Goal: Task Accomplishment & Management: Manage account settings

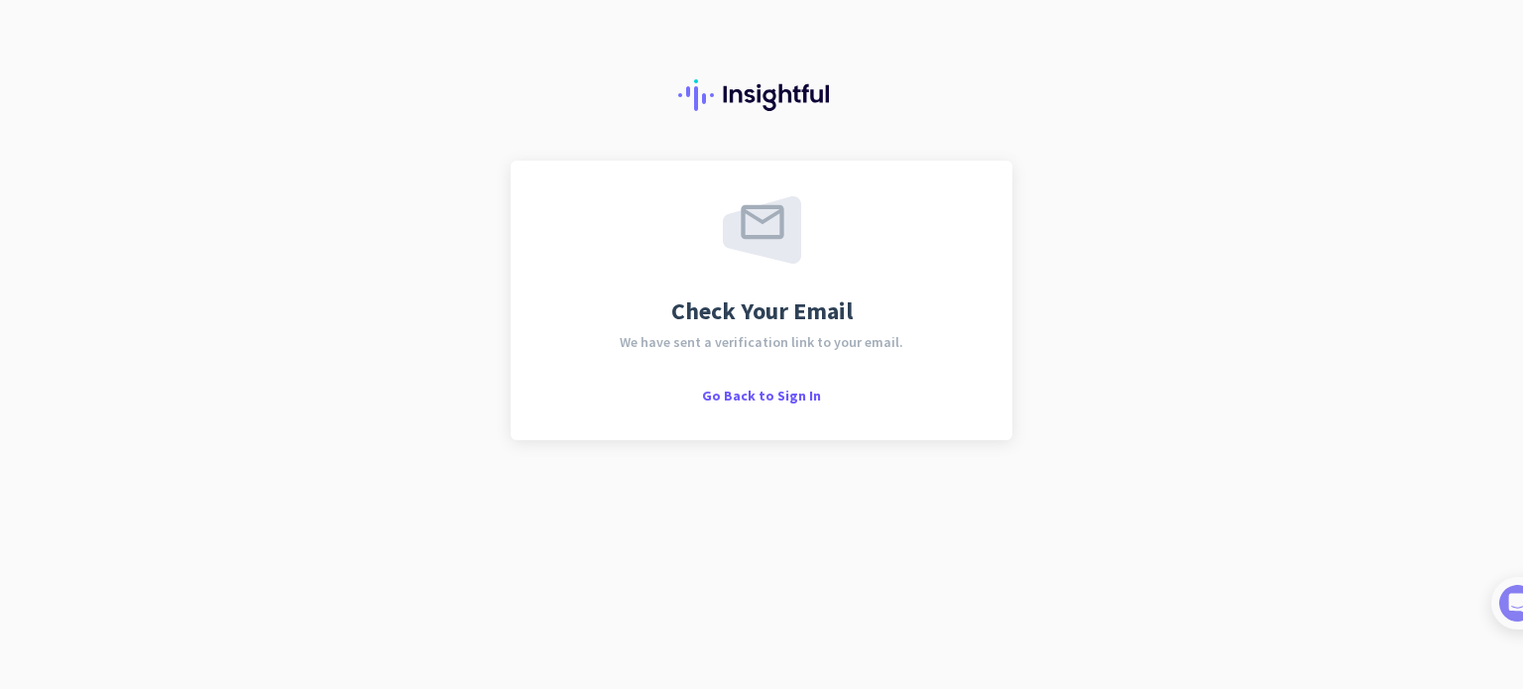
click at [789, 404] on div "Check Your Email We have sent a verification link to your email. Go Back to Sig…" at bounding box center [762, 301] width 502 height 280
click at [789, 396] on div "Check Your Email We have sent a verification link to your email. Go Back to Sig…" at bounding box center [762, 301] width 502 height 280
click at [789, 396] on span "Go Back to Sign In" at bounding box center [761, 396] width 119 height 18
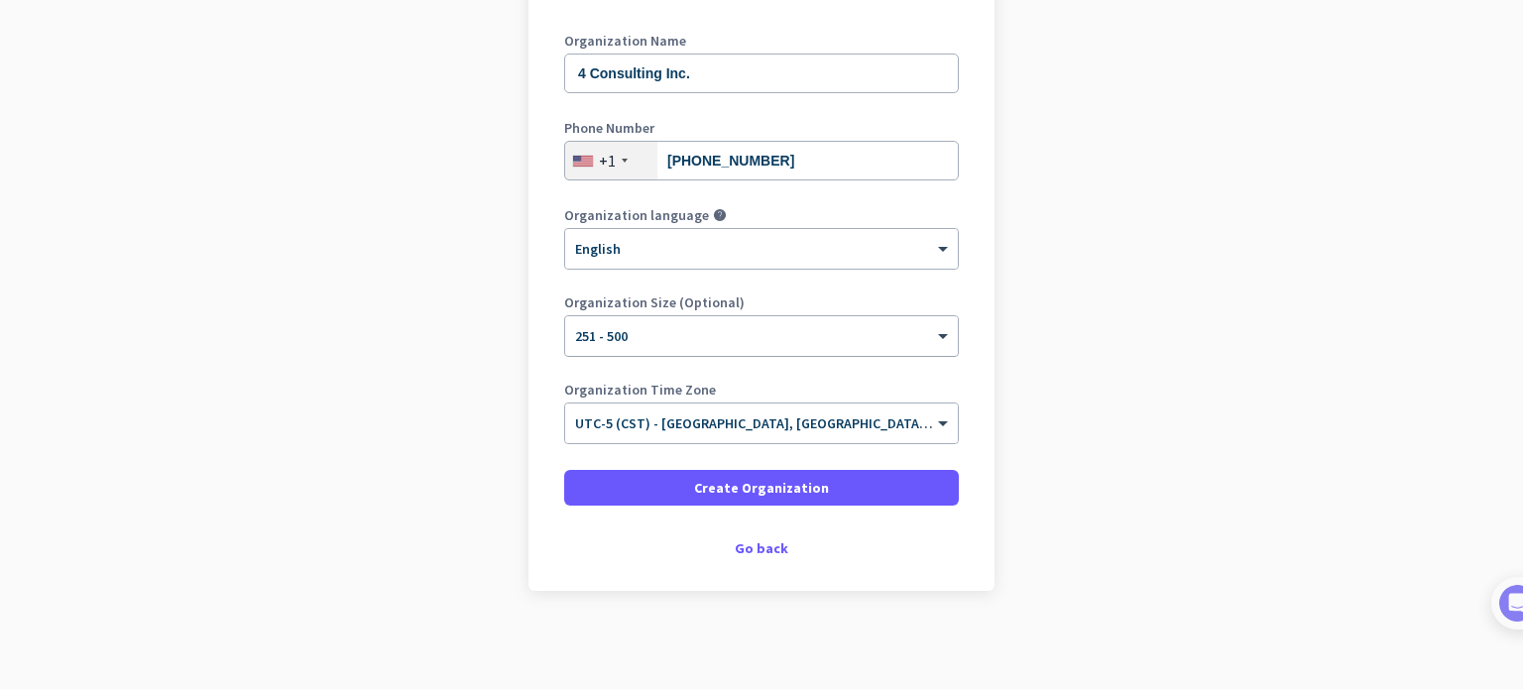
scroll to position [270, 0]
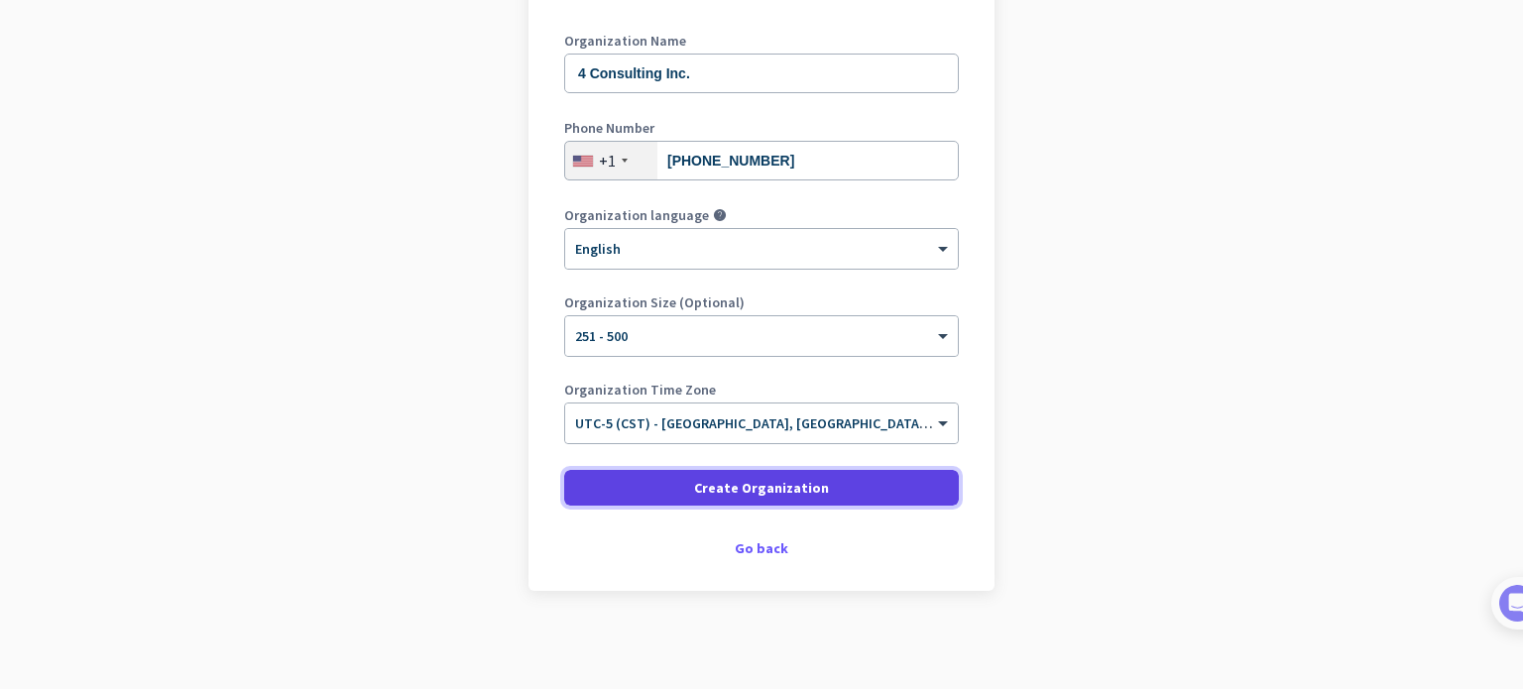
click at [790, 496] on span "Create Organization" at bounding box center [761, 488] width 135 height 20
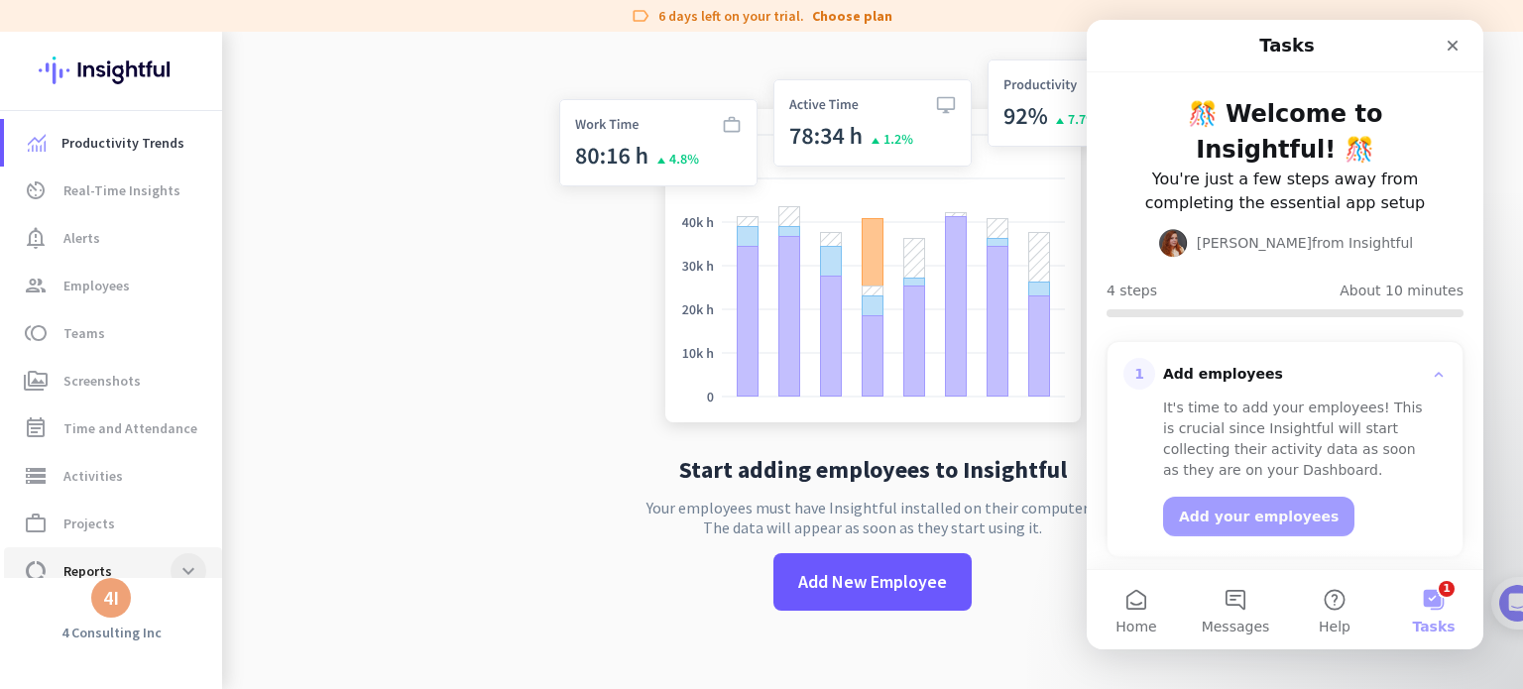
click at [177, 567] on span at bounding box center [189, 571] width 36 height 36
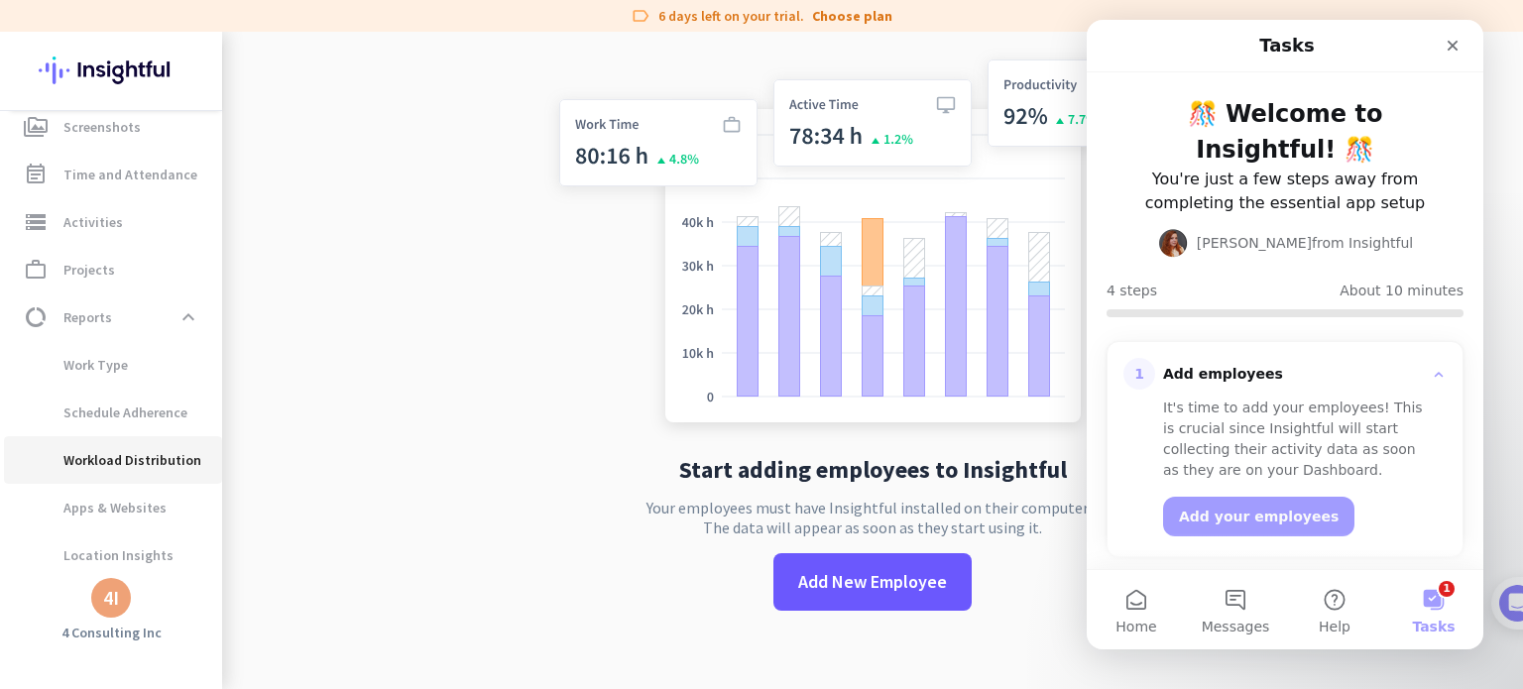
scroll to position [309, 0]
click at [115, 610] on div "4I" at bounding box center [111, 598] width 40 height 40
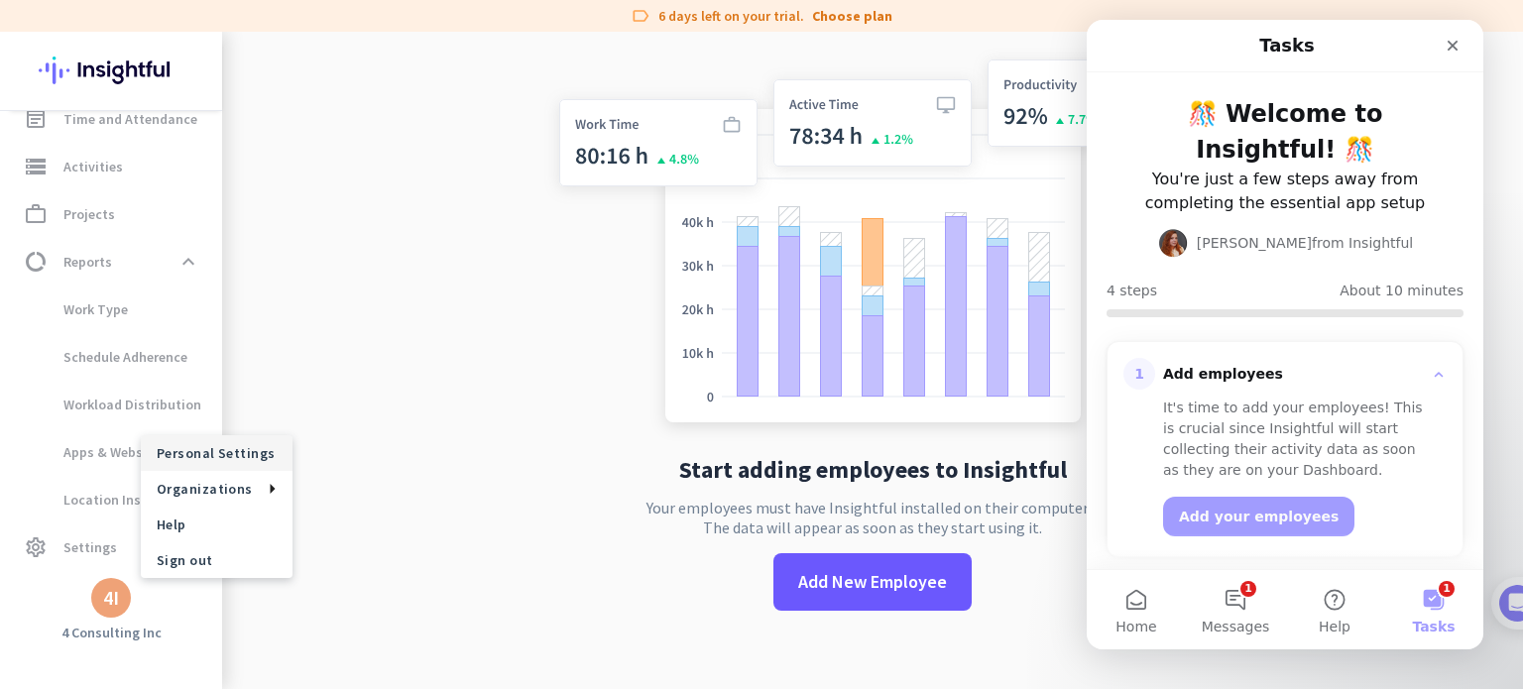
click at [235, 464] on span "Personal Settings" at bounding box center [217, 453] width 152 height 36
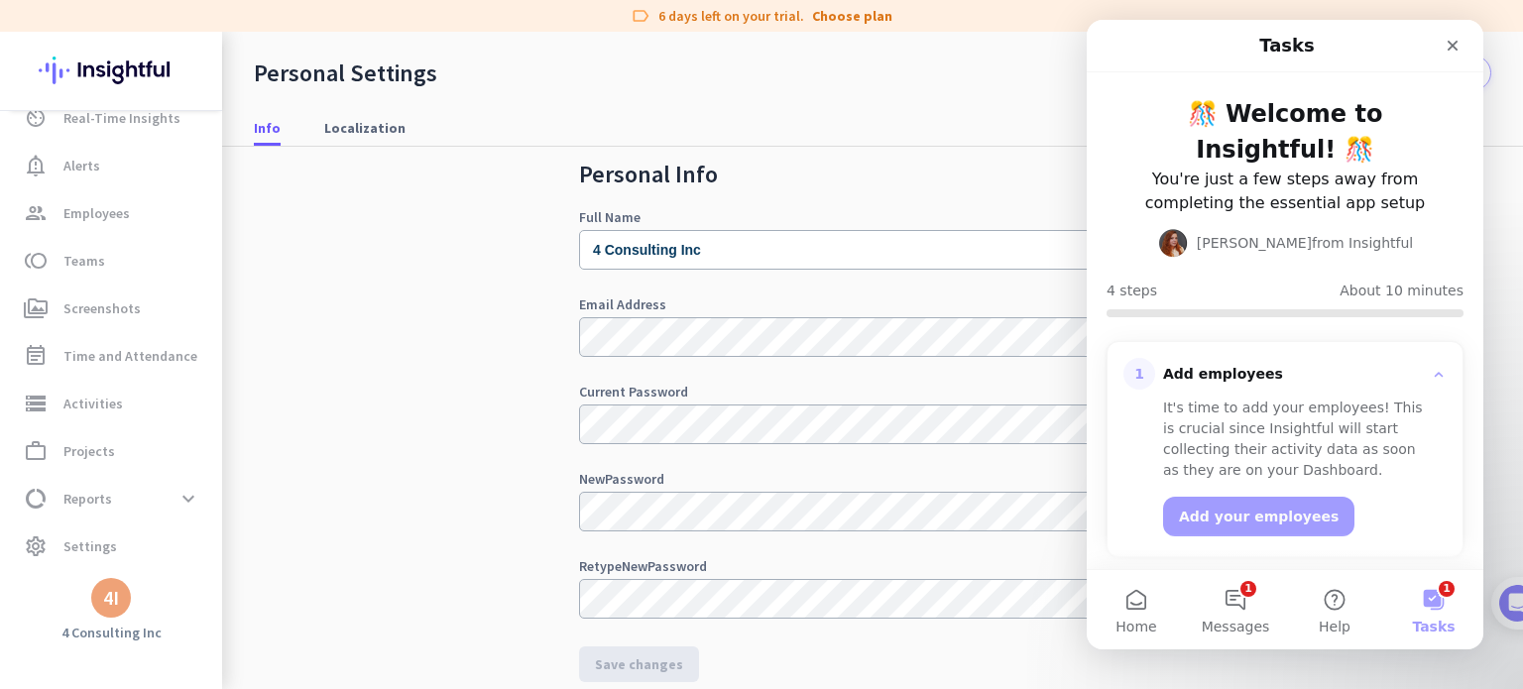
scroll to position [71, 0]
click at [596, 249] on input "4 Consulting Inc" at bounding box center [872, 250] width 587 height 40
click at [1454, 57] on div "Close" at bounding box center [1452, 46] width 36 height 36
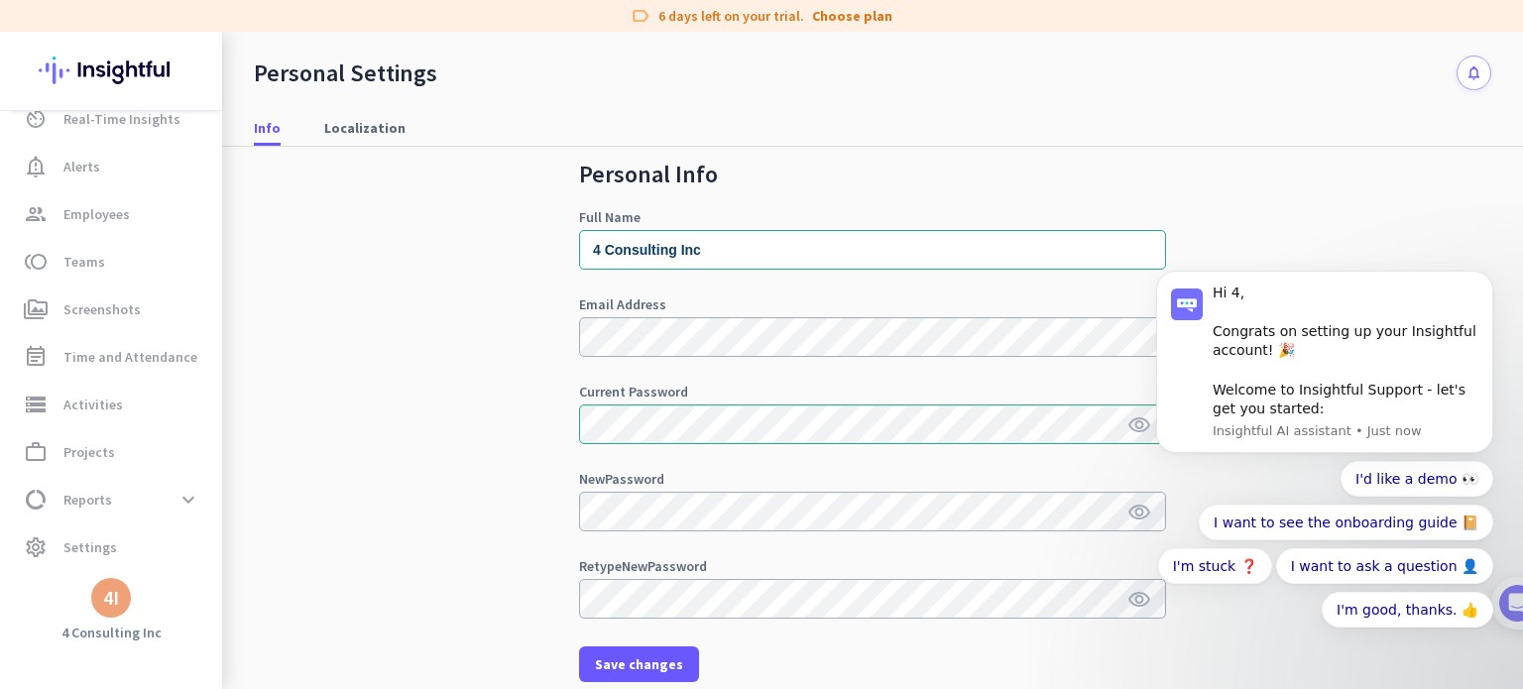
scroll to position [0, 0]
click at [507, 504] on div "Personal Info Full Name 4 Consulting Inc Email Address Current Password visibil…" at bounding box center [872, 443] width 1237 height 657
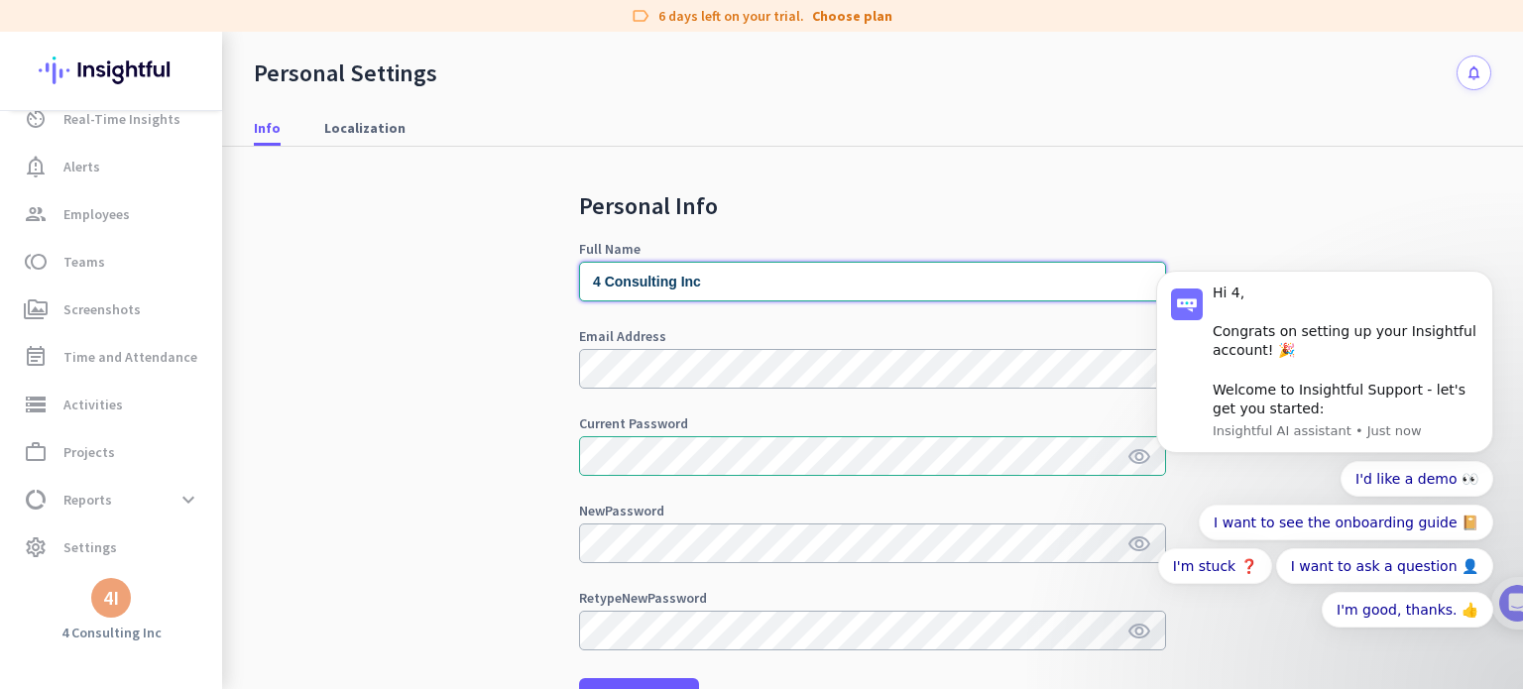
click at [672, 281] on input "4 Consulting Inc" at bounding box center [872, 282] width 587 height 40
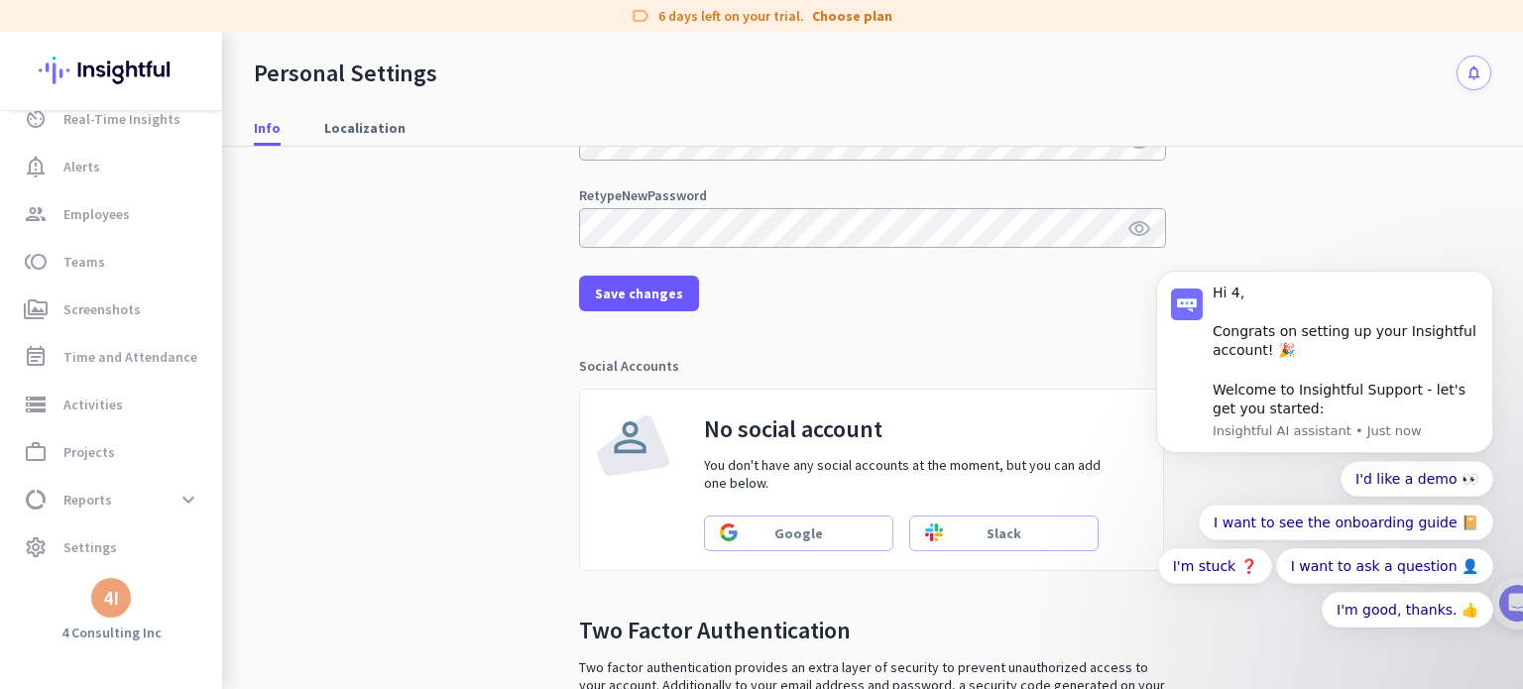
scroll to position [412, 0]
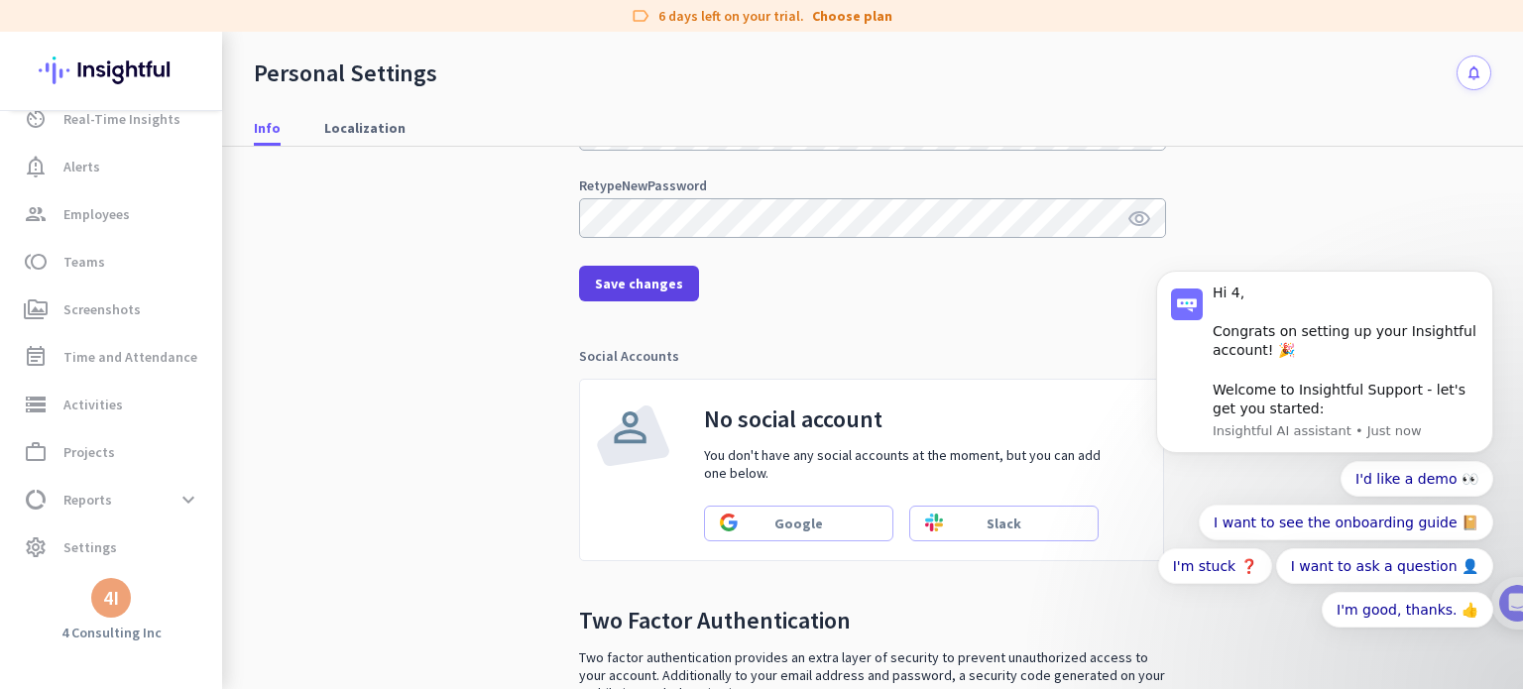
type input "4 ConsultingInc"
click at [670, 296] on span at bounding box center [639, 284] width 120 height 48
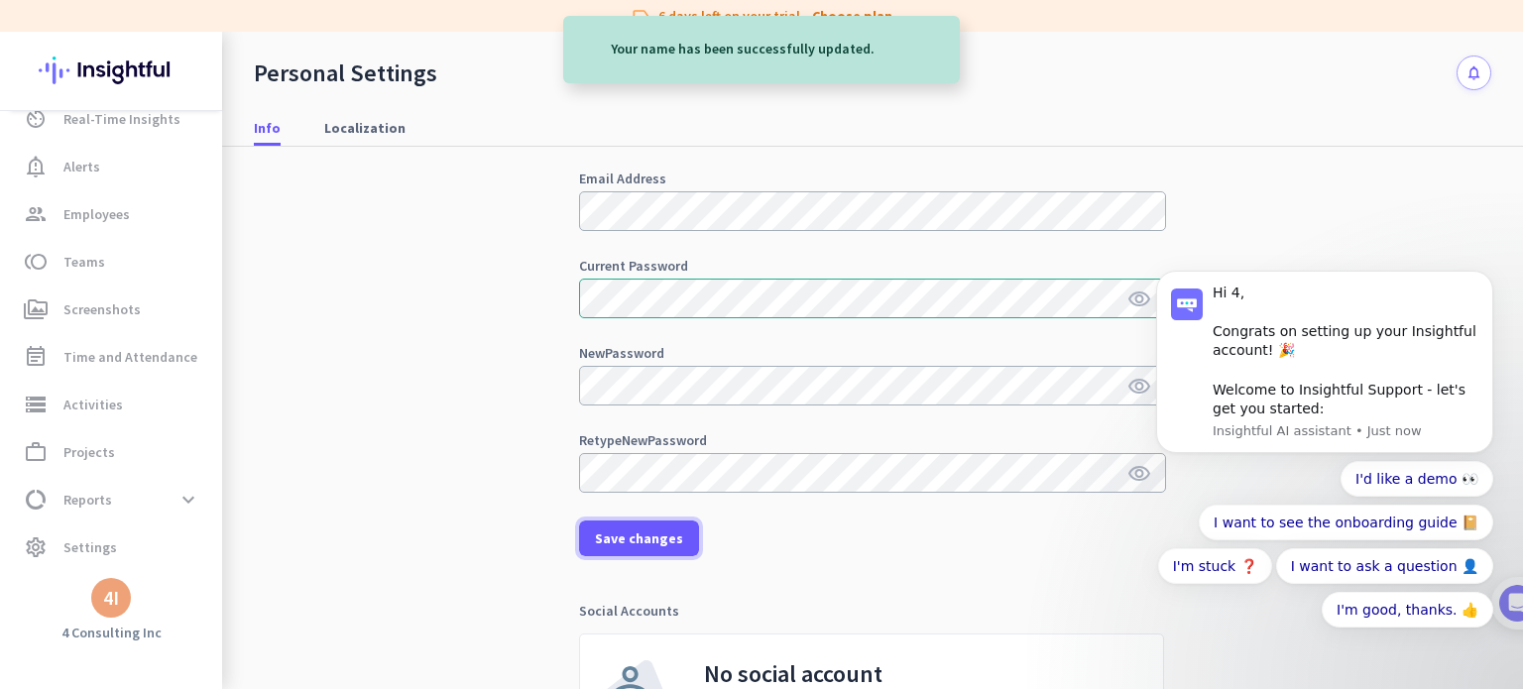
scroll to position [149, 0]
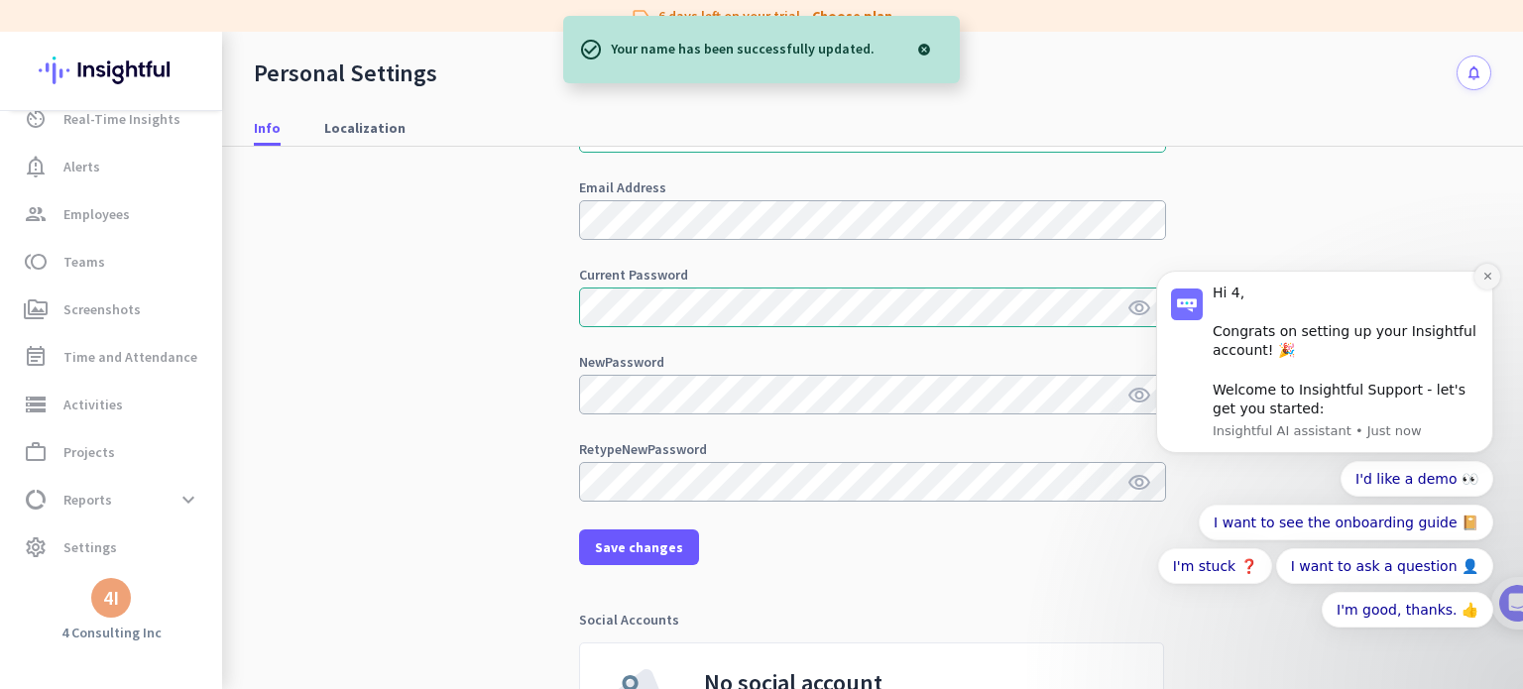
click at [1485, 289] on button "Dismiss notification" at bounding box center [1487, 277] width 26 height 26
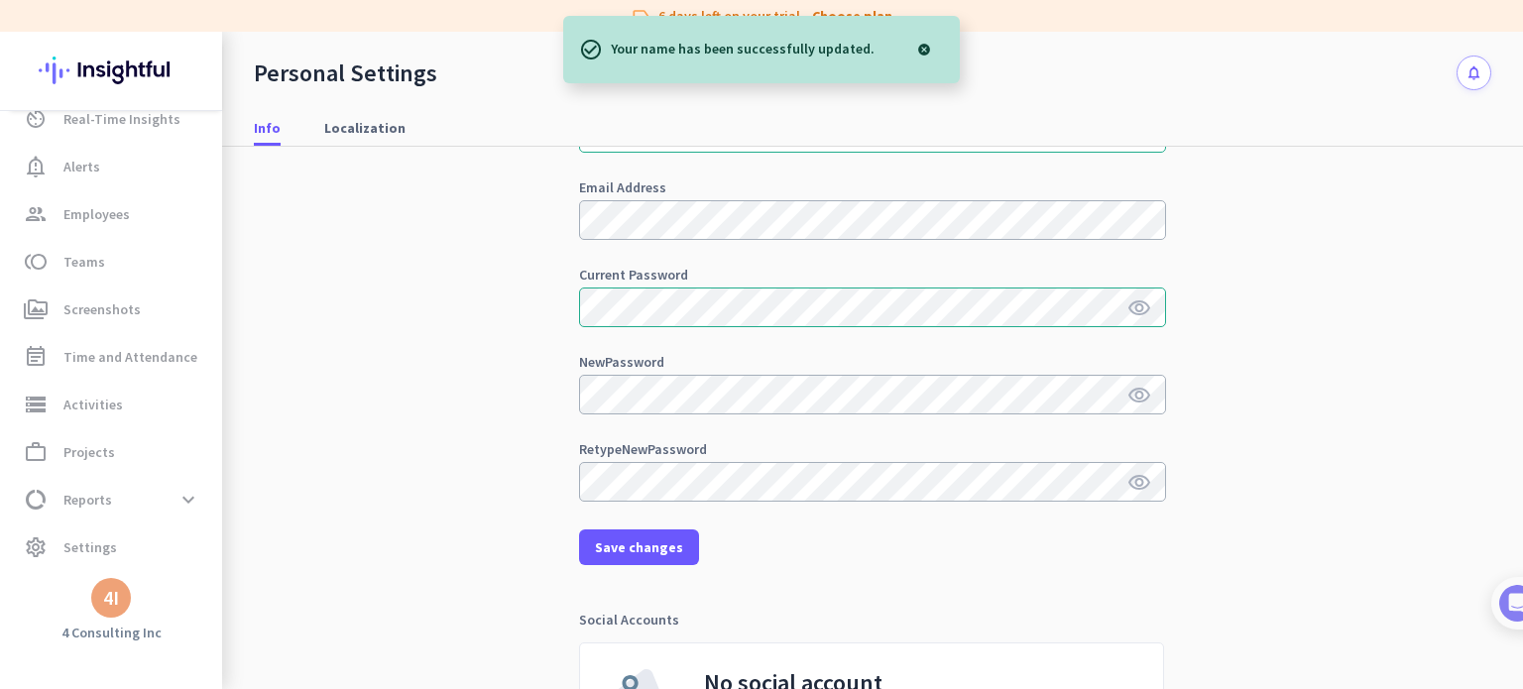
scroll to position [0, 0]
